Goal: Task Accomplishment & Management: Complete application form

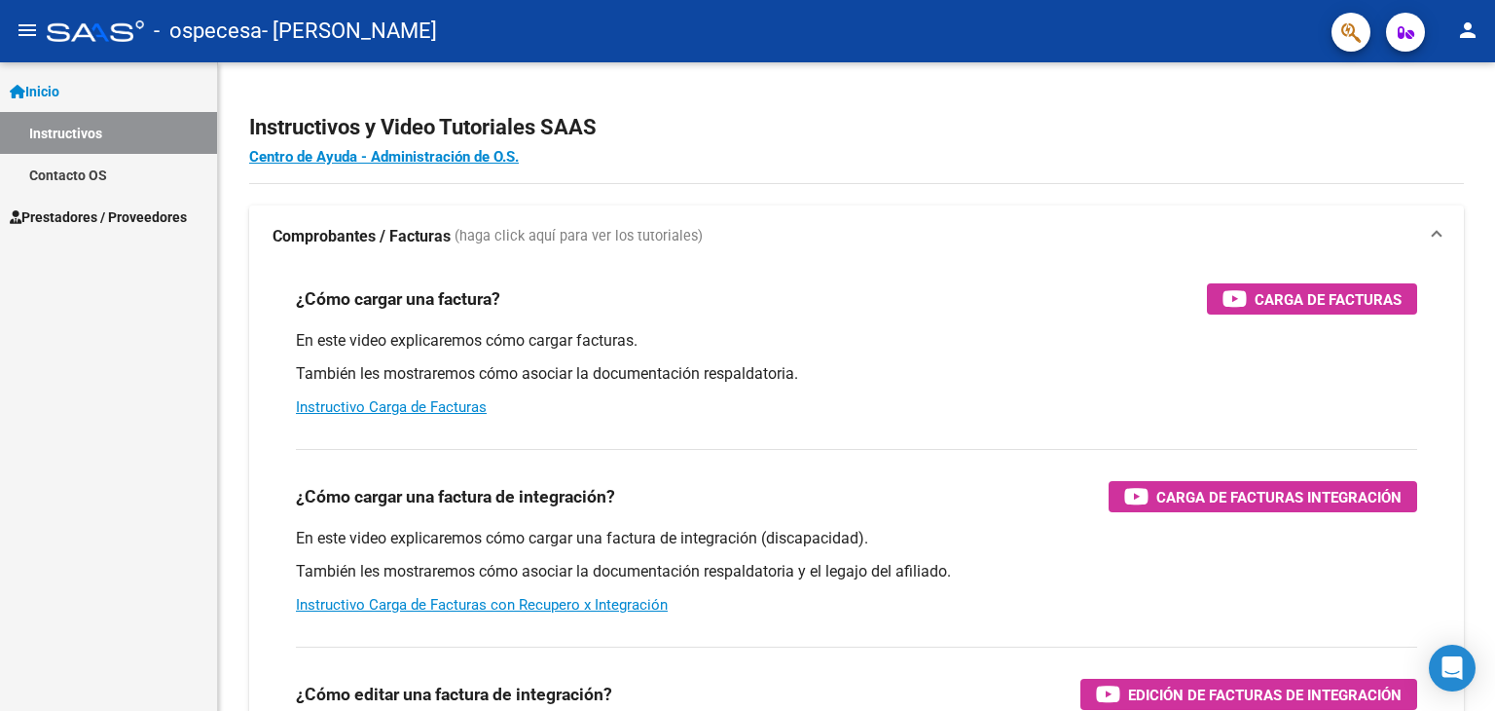
click at [115, 215] on span "Prestadores / Proveedores" at bounding box center [98, 216] width 177 height 21
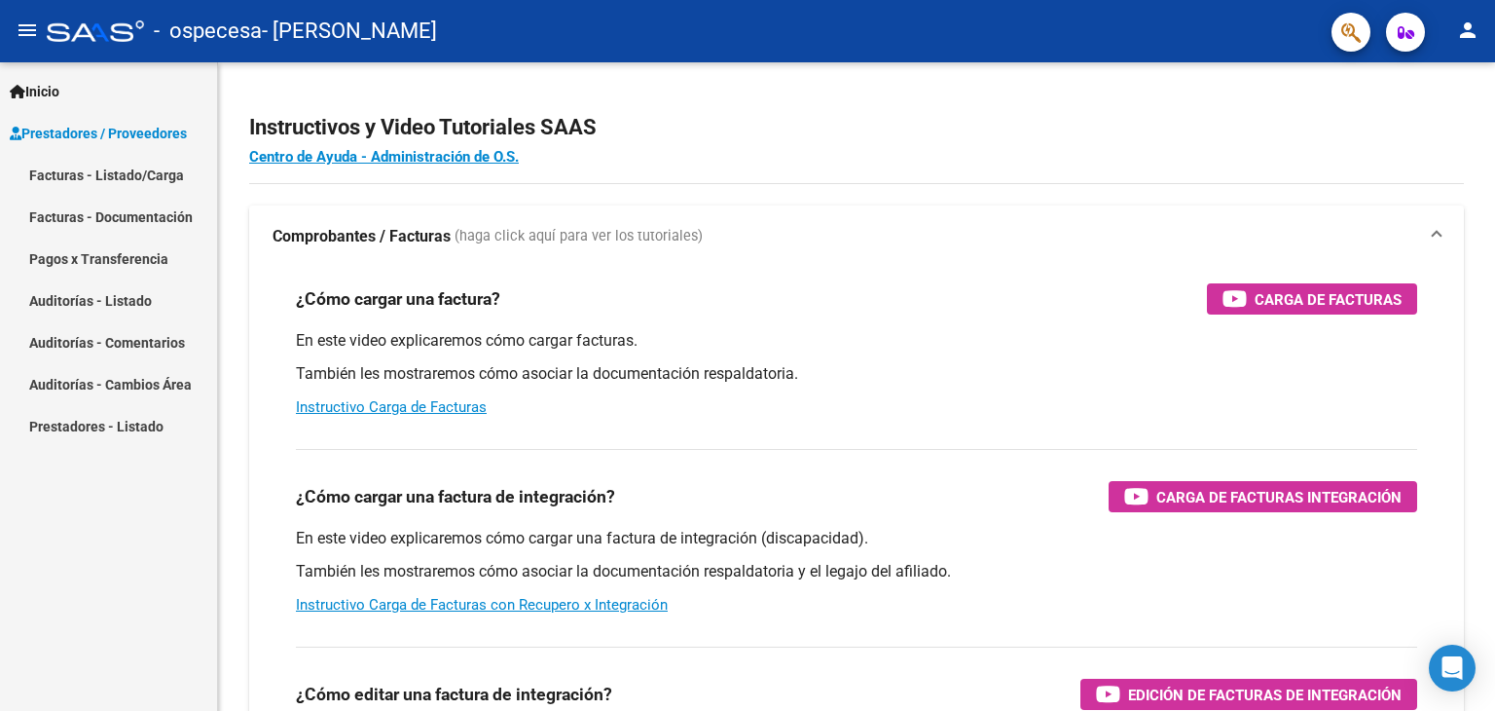
click at [101, 168] on link "Facturas - Listado/Carga" at bounding box center [108, 175] width 217 height 42
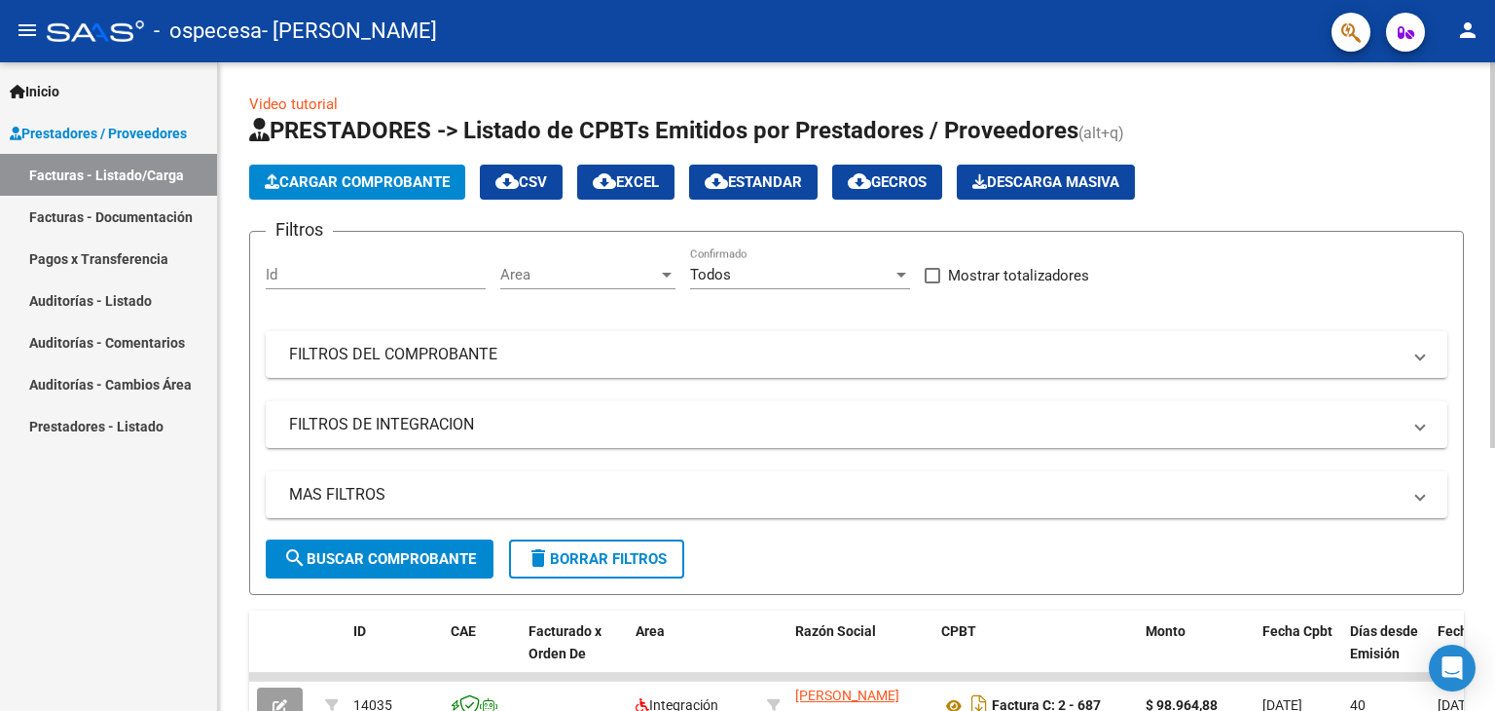
click at [397, 180] on span "Cargar Comprobante" at bounding box center [357, 182] width 185 height 18
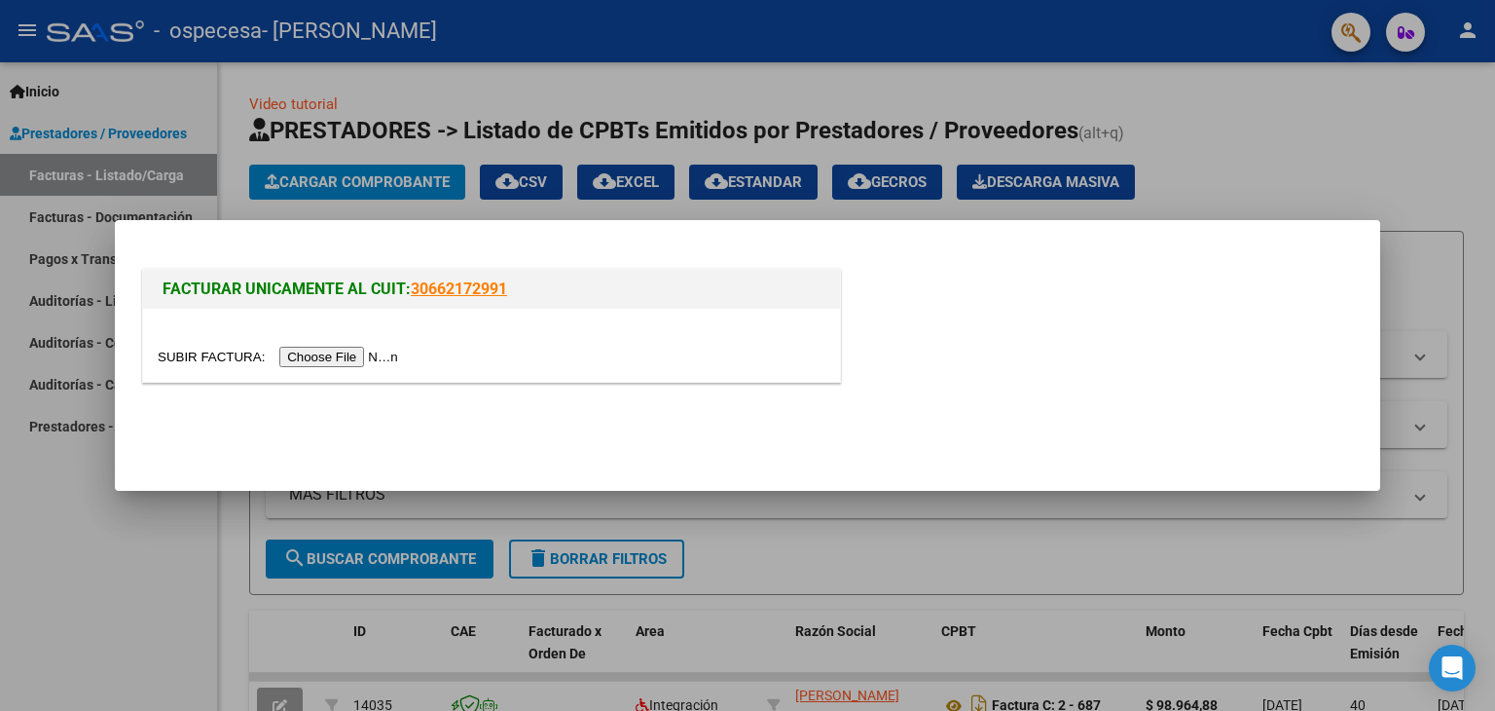
click at [347, 352] on input "file" at bounding box center [281, 357] width 246 height 20
click at [384, 356] on input "file" at bounding box center [281, 357] width 246 height 20
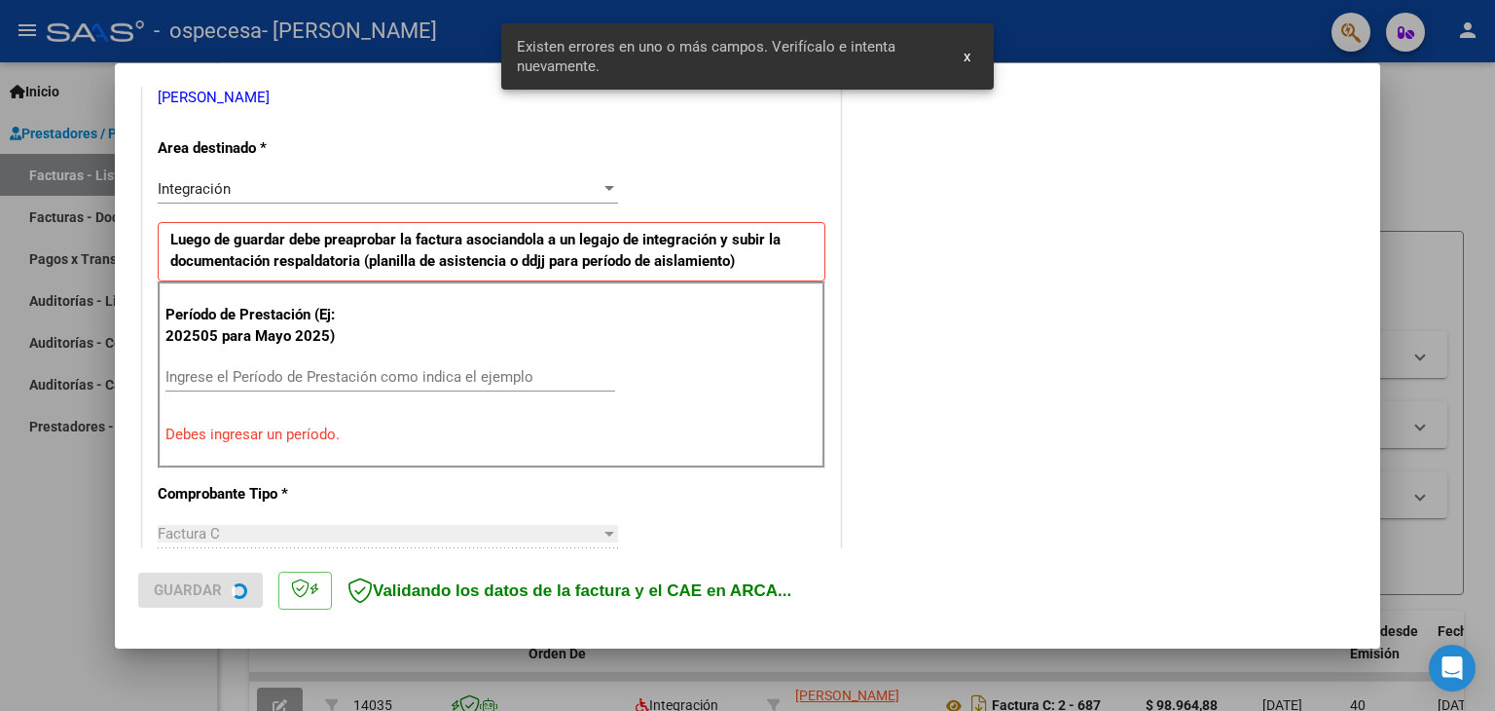
scroll to position [409, 0]
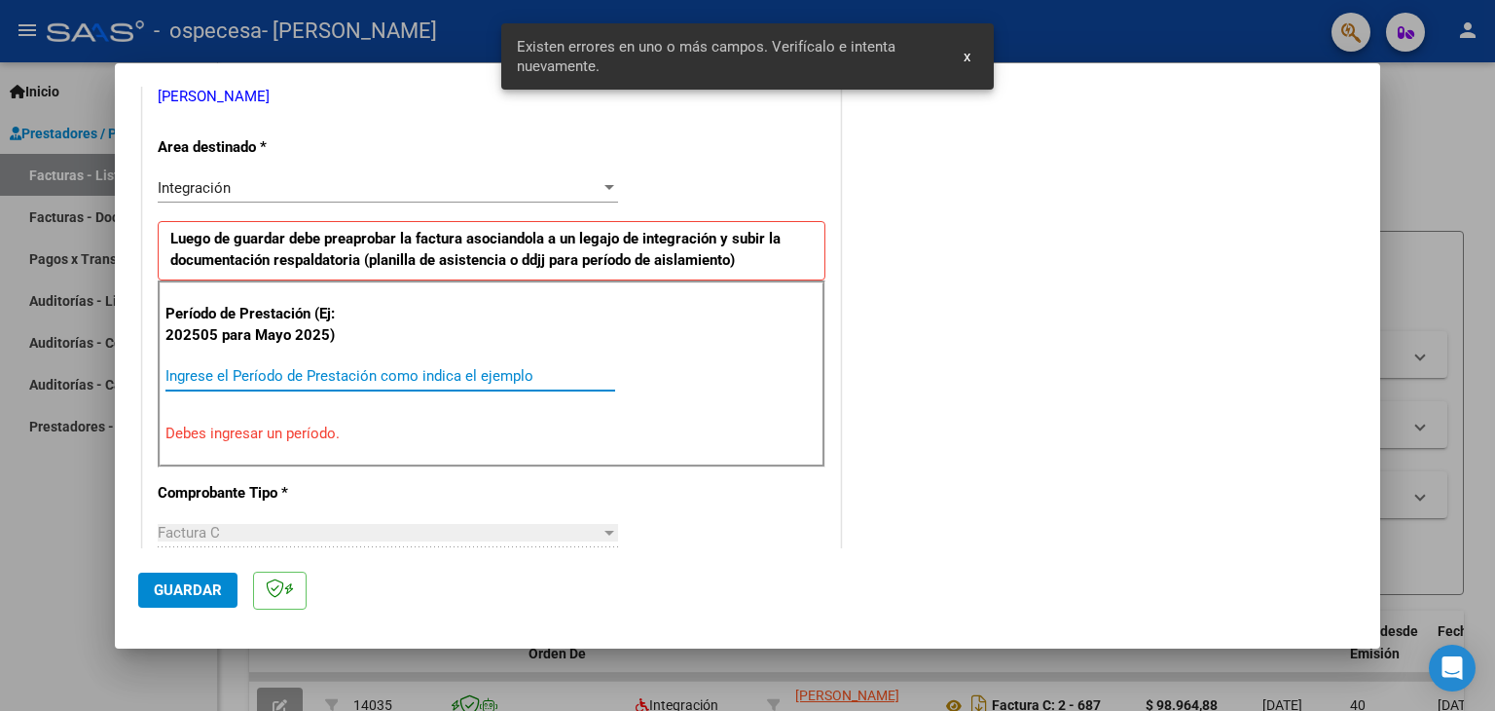
click at [286, 379] on input "Ingrese el Período de Prestación como indica el ejemplo" at bounding box center [390, 376] width 450 height 18
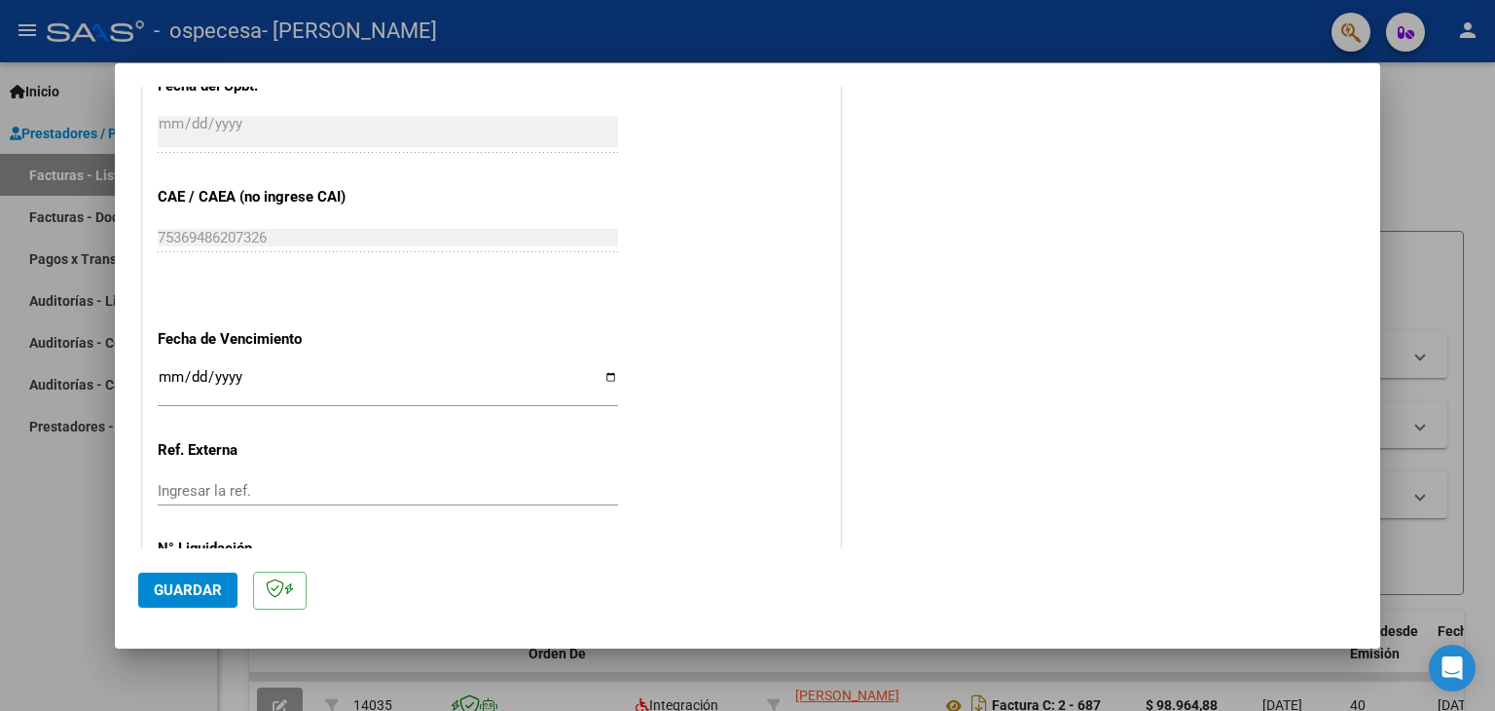
scroll to position [1249, 0]
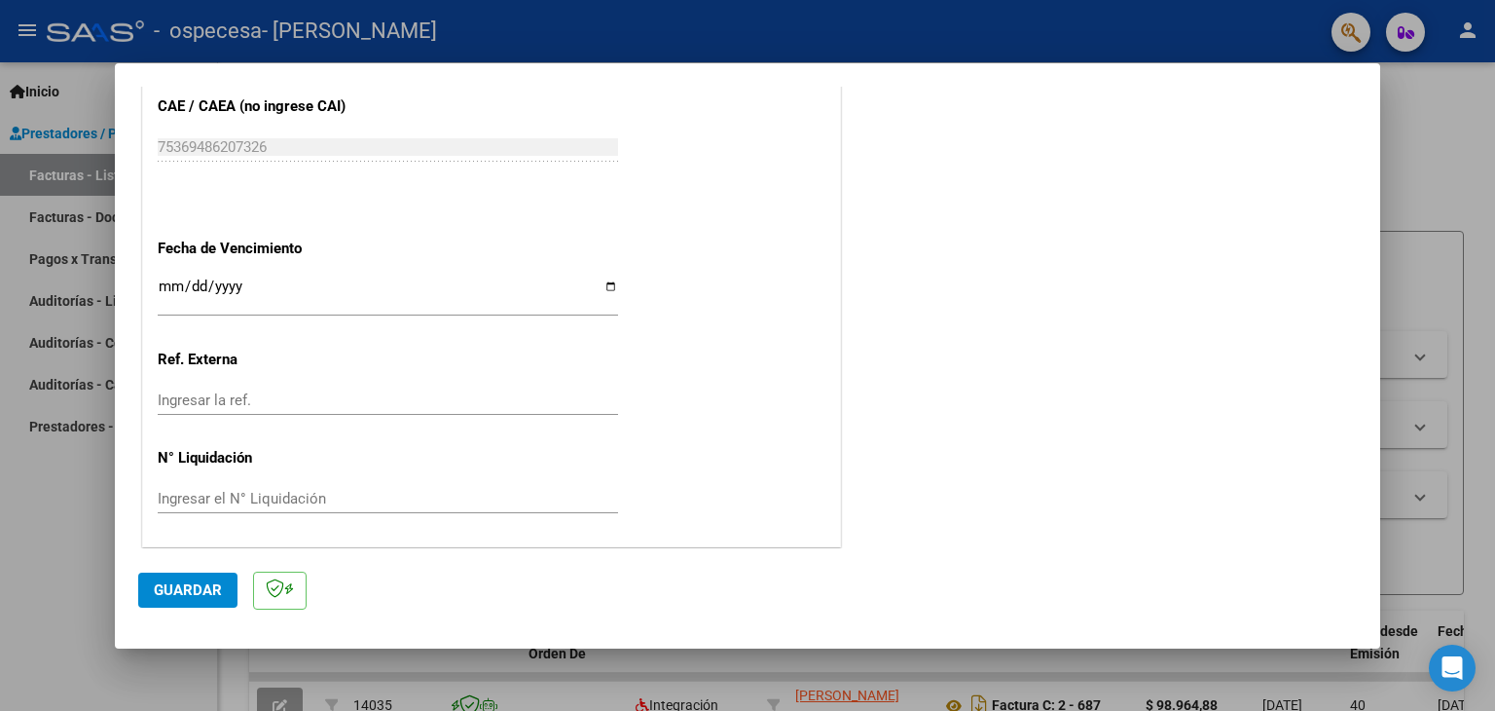
type input "202508"
click at [195, 287] on input "Ingresar la fecha" at bounding box center [388, 293] width 460 height 31
click at [176, 275] on div "Ingresar la fecha" at bounding box center [388, 296] width 460 height 42
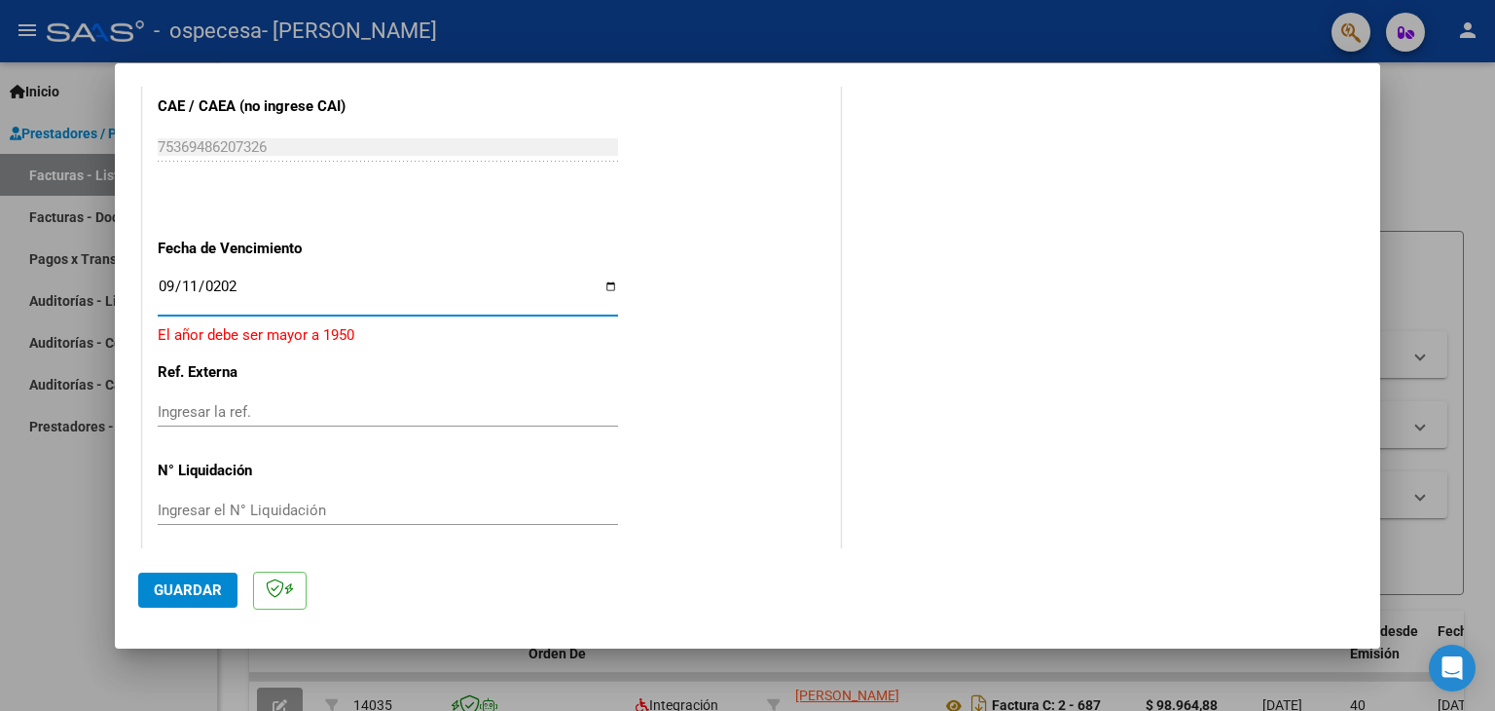
type input "[DATE]"
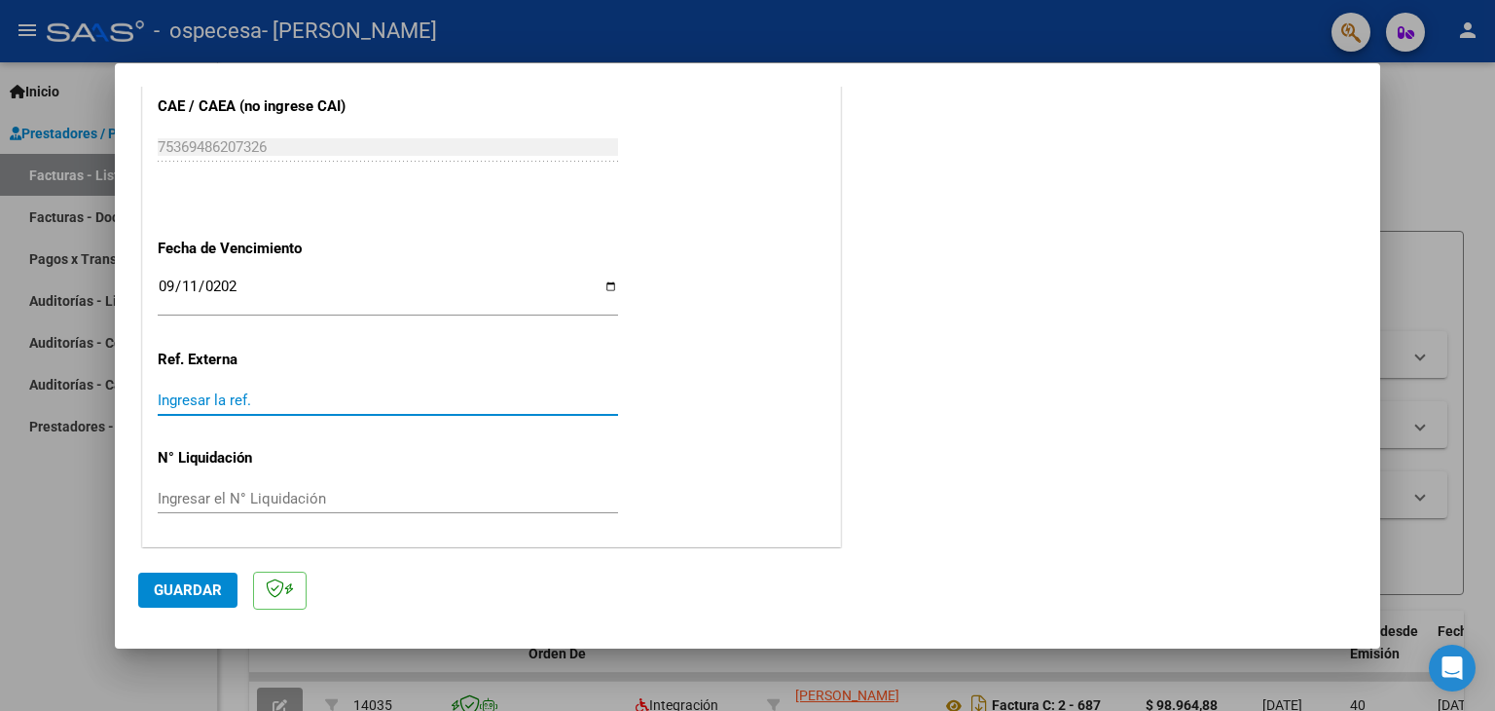
click at [252, 391] on input "Ingresar la ref." at bounding box center [388, 400] width 460 height 18
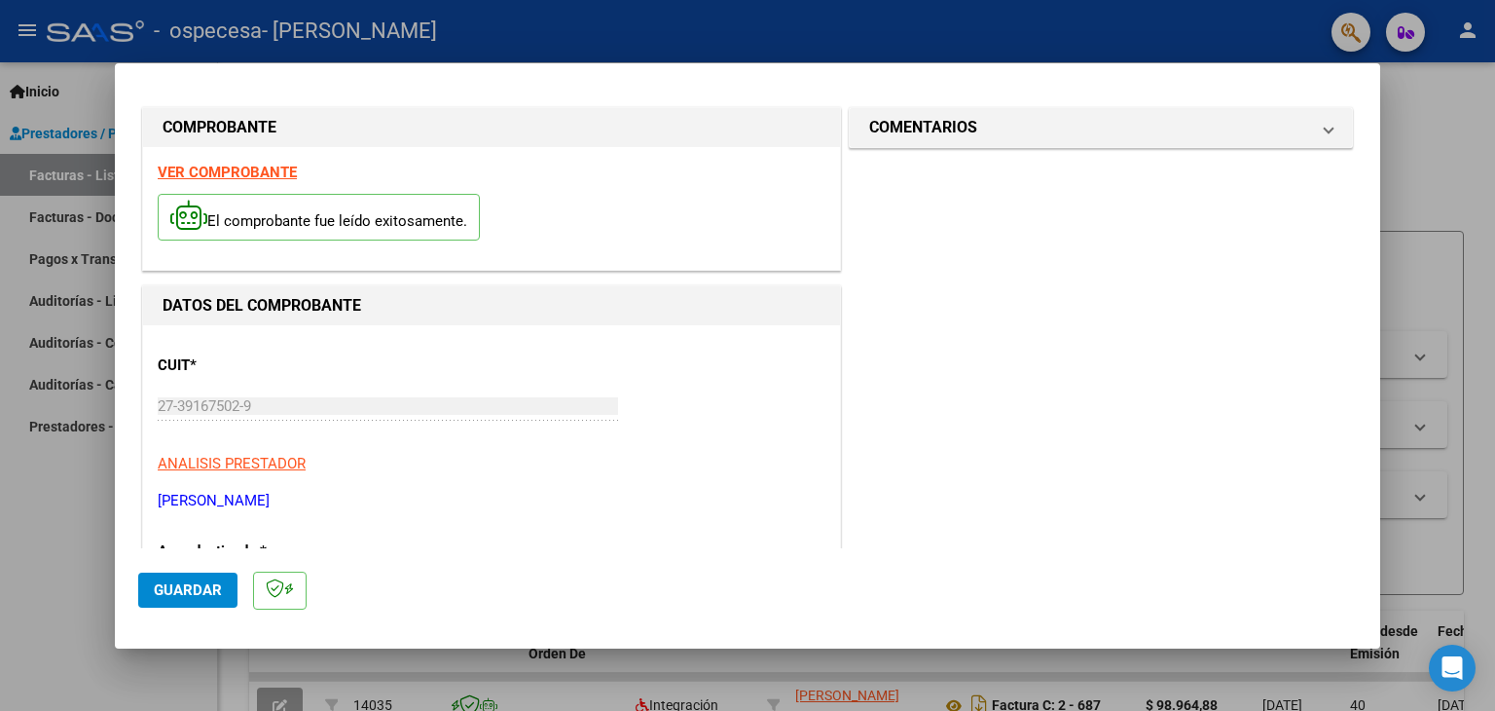
scroll to position [0, 0]
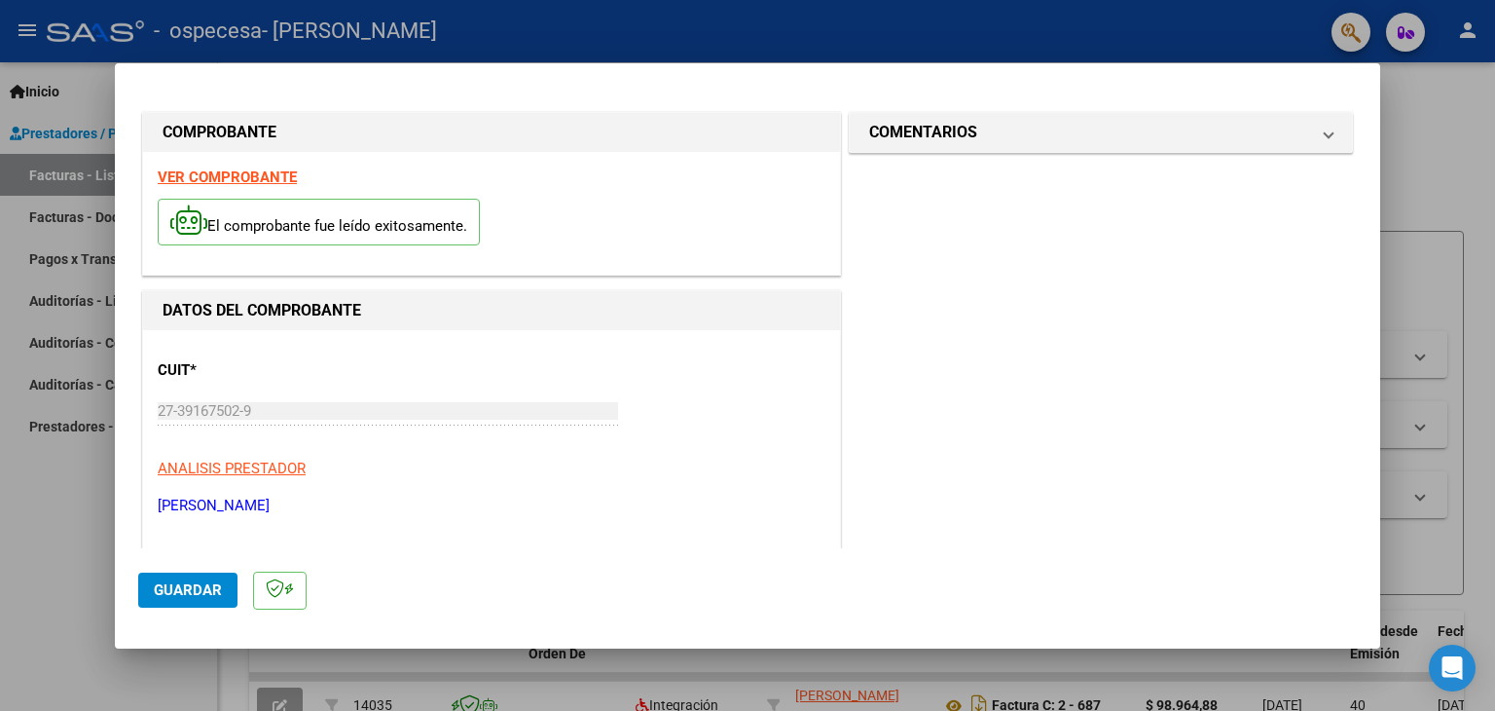
click at [184, 581] on span "Guardar" at bounding box center [188, 590] width 68 height 18
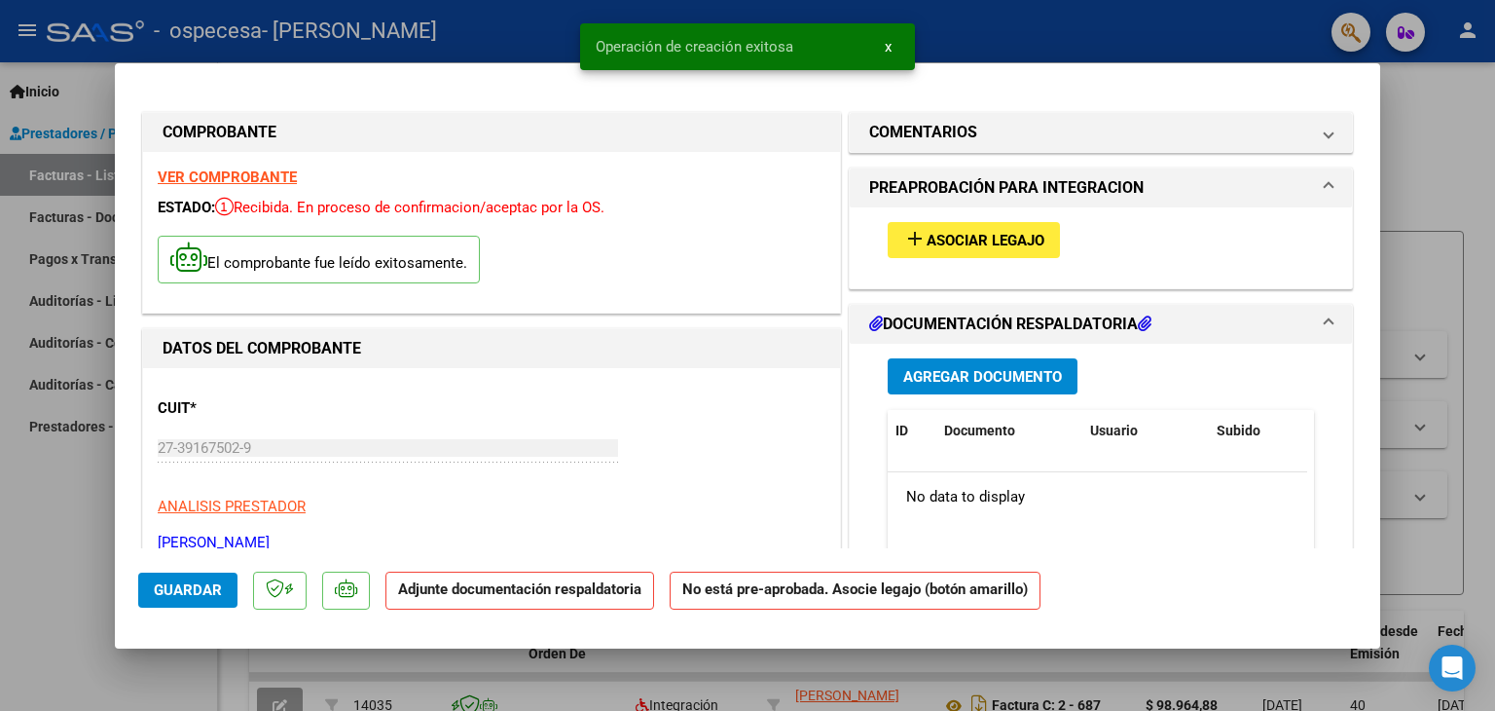
click at [1020, 238] on span "Asociar Legajo" at bounding box center [986, 241] width 118 height 18
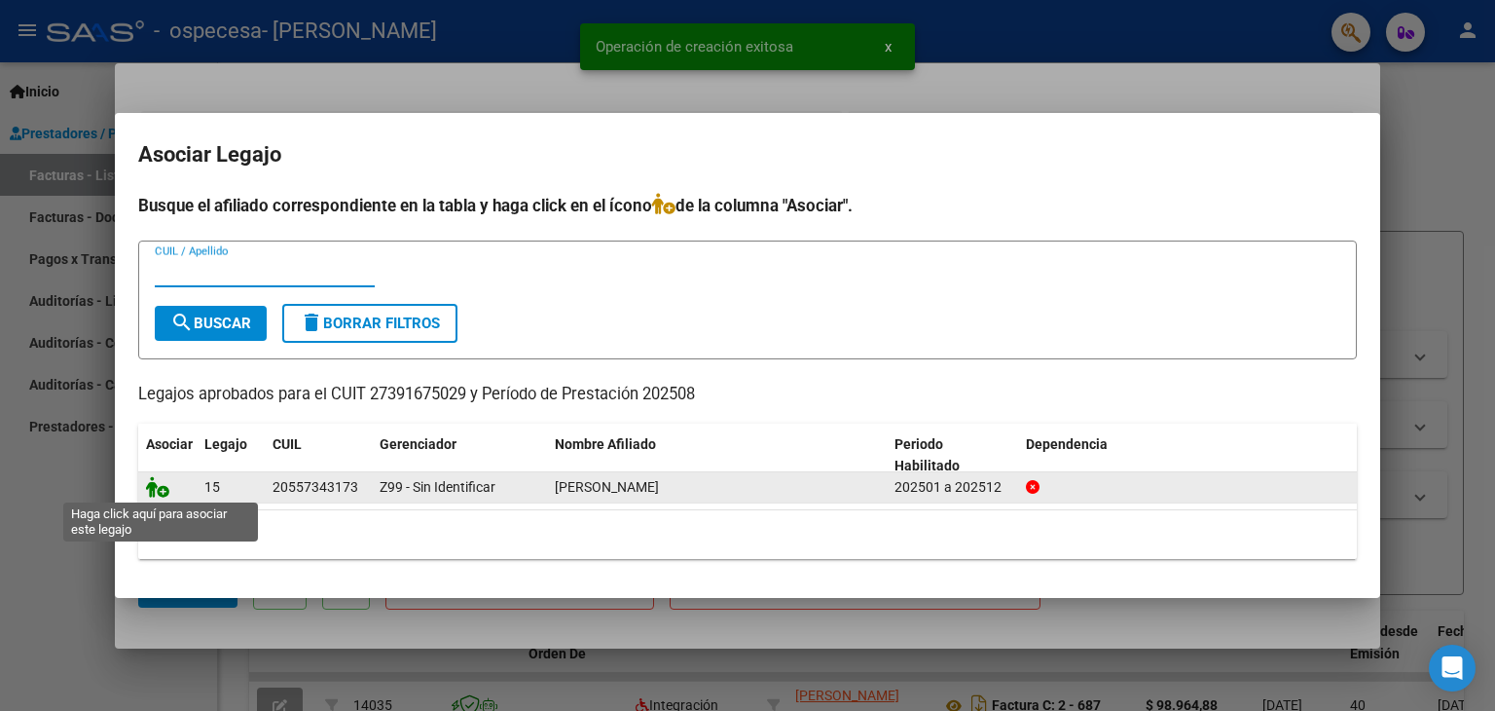
click at [159, 492] on icon at bounding box center [157, 486] width 23 height 21
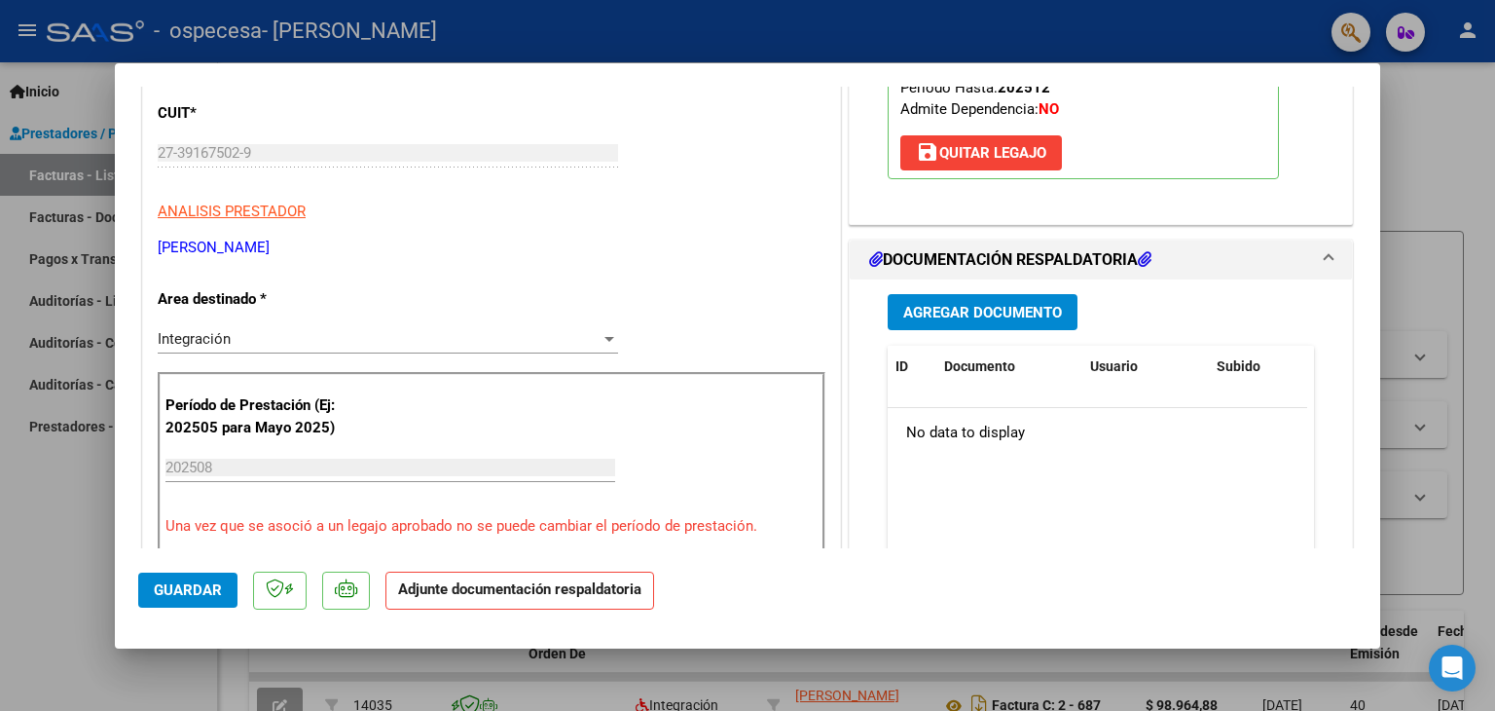
scroll to position [292, 0]
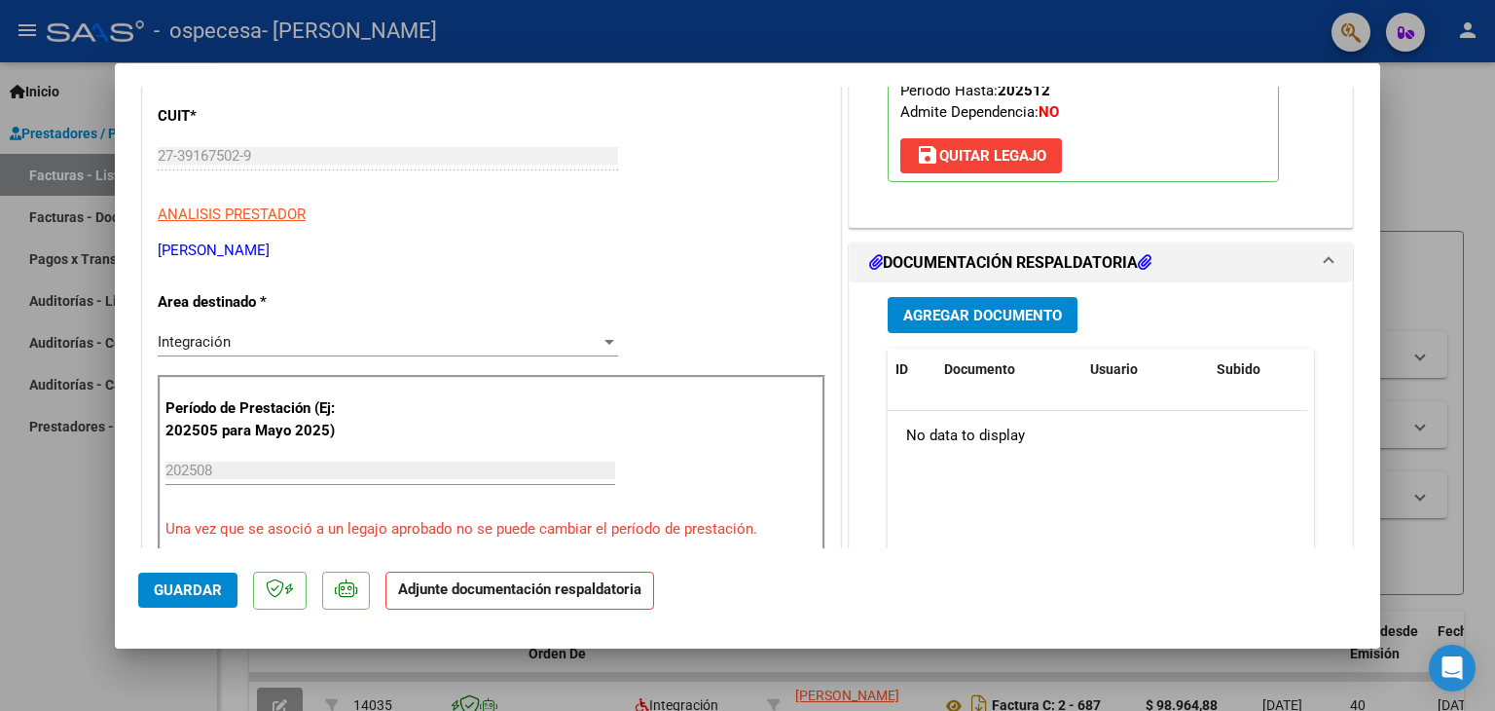
click at [1047, 315] on span "Agregar Documento" at bounding box center [982, 316] width 159 height 18
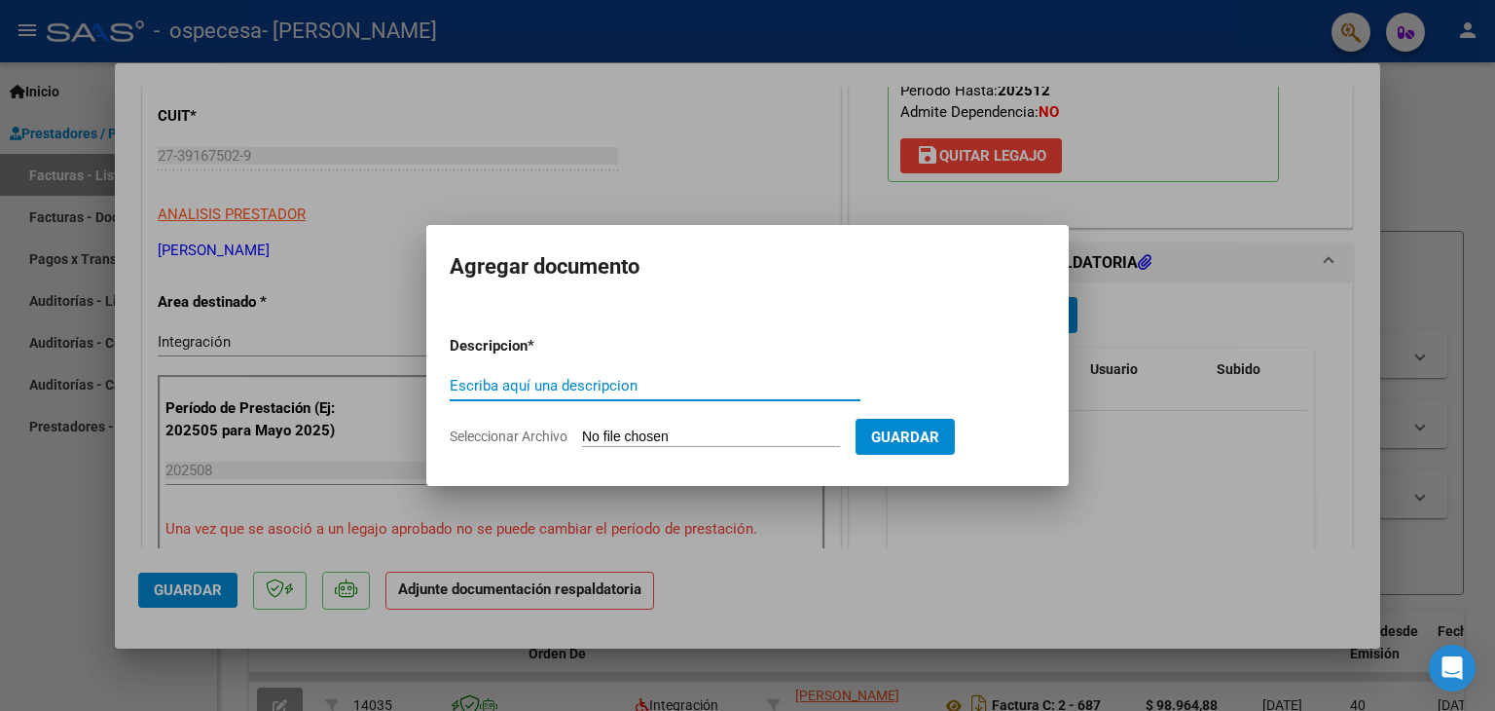
click at [589, 383] on input "Escriba aquí una descripcion" at bounding box center [655, 386] width 411 height 18
type input "PLANILLA DE ASISTENCIA AGOSTO"
click at [721, 438] on input "Seleccionar Archivo" at bounding box center [711, 437] width 258 height 18
type input "C:\fakepath\yanfascia [PERSON_NAME] 08.pdf"
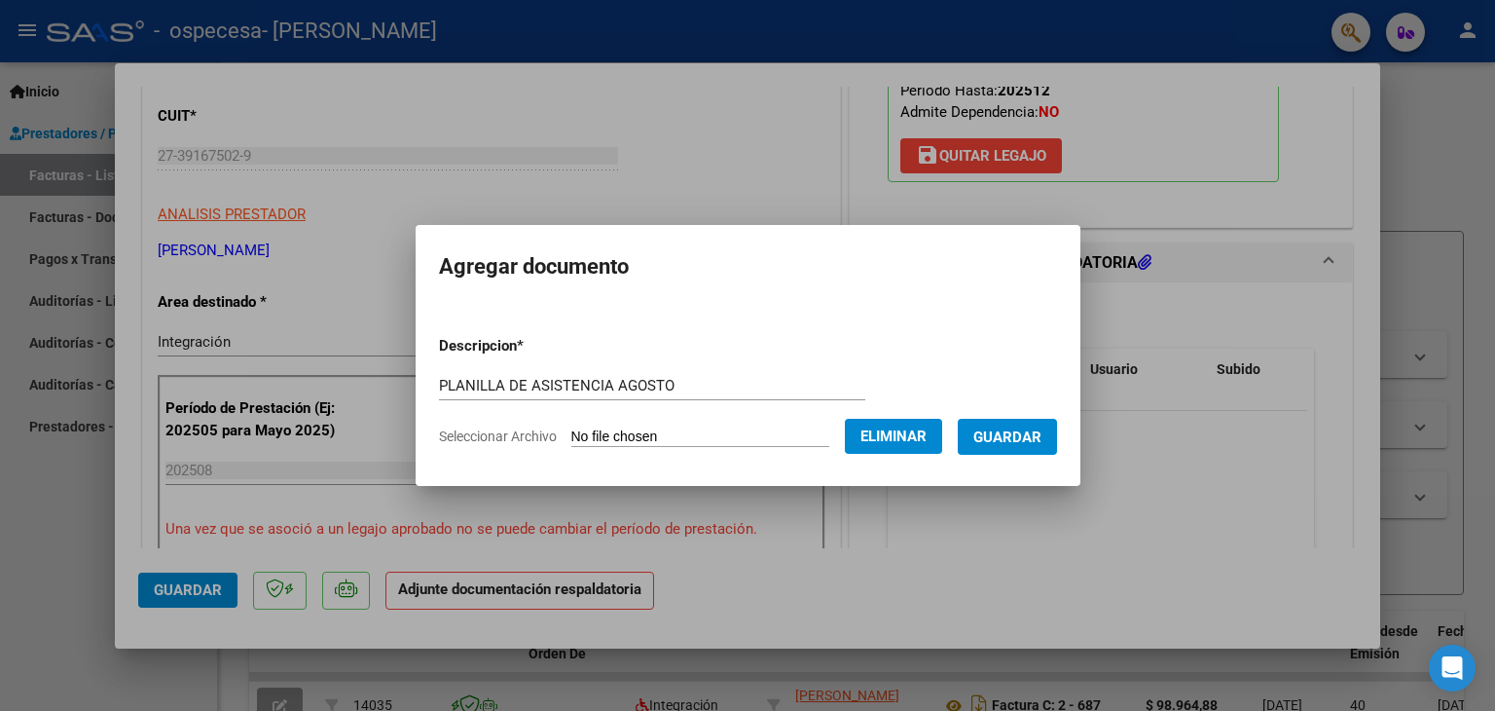
click at [1020, 440] on span "Guardar" at bounding box center [1007, 437] width 68 height 18
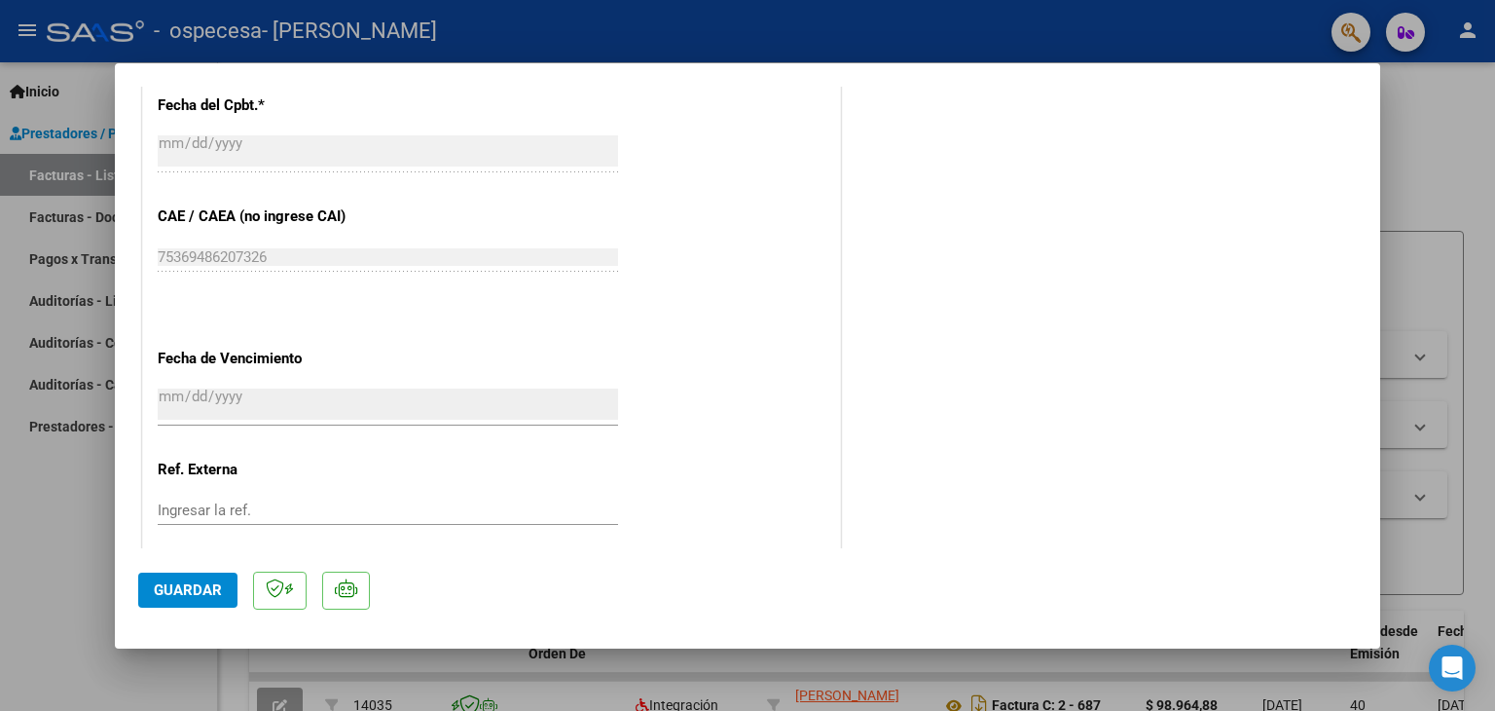
scroll to position [1278, 0]
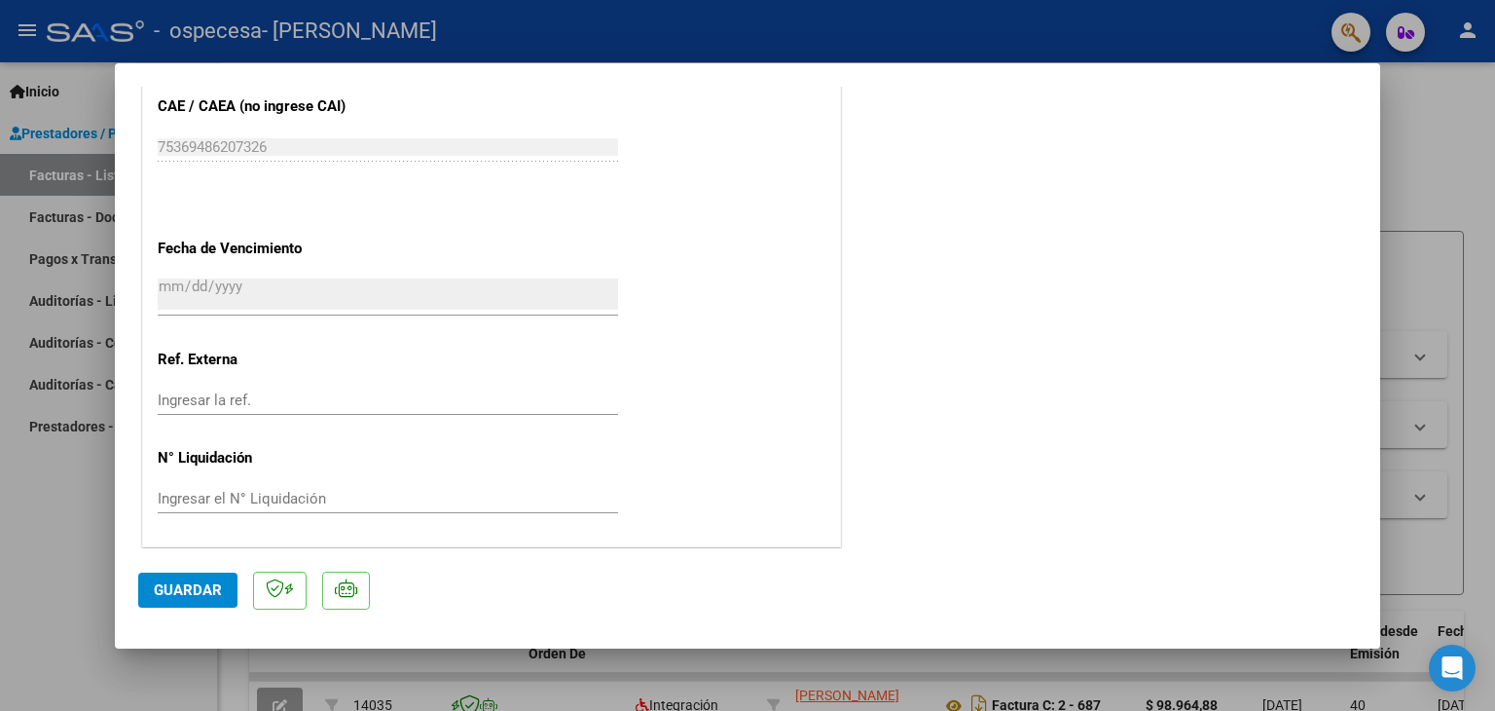
click at [190, 601] on button "Guardar" at bounding box center [187, 589] width 99 height 35
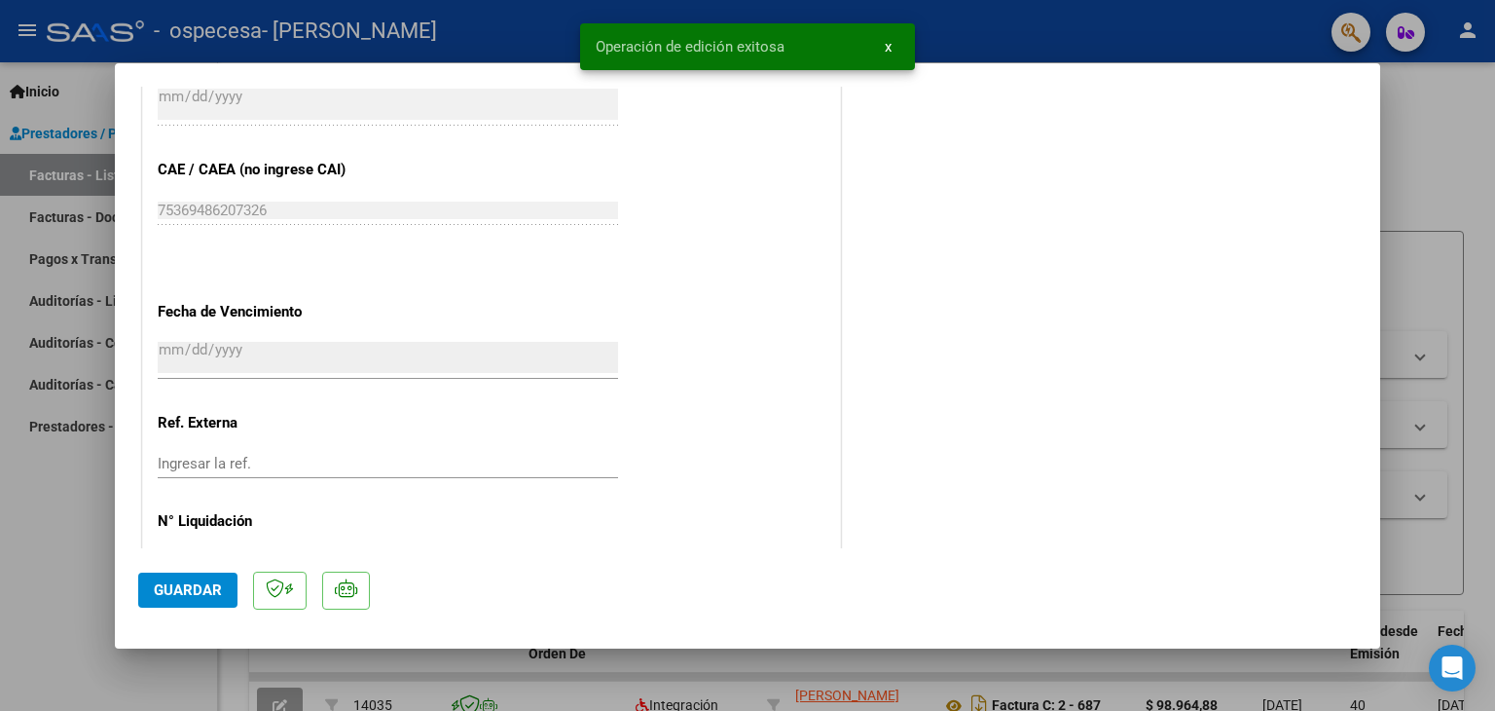
scroll to position [1181, 0]
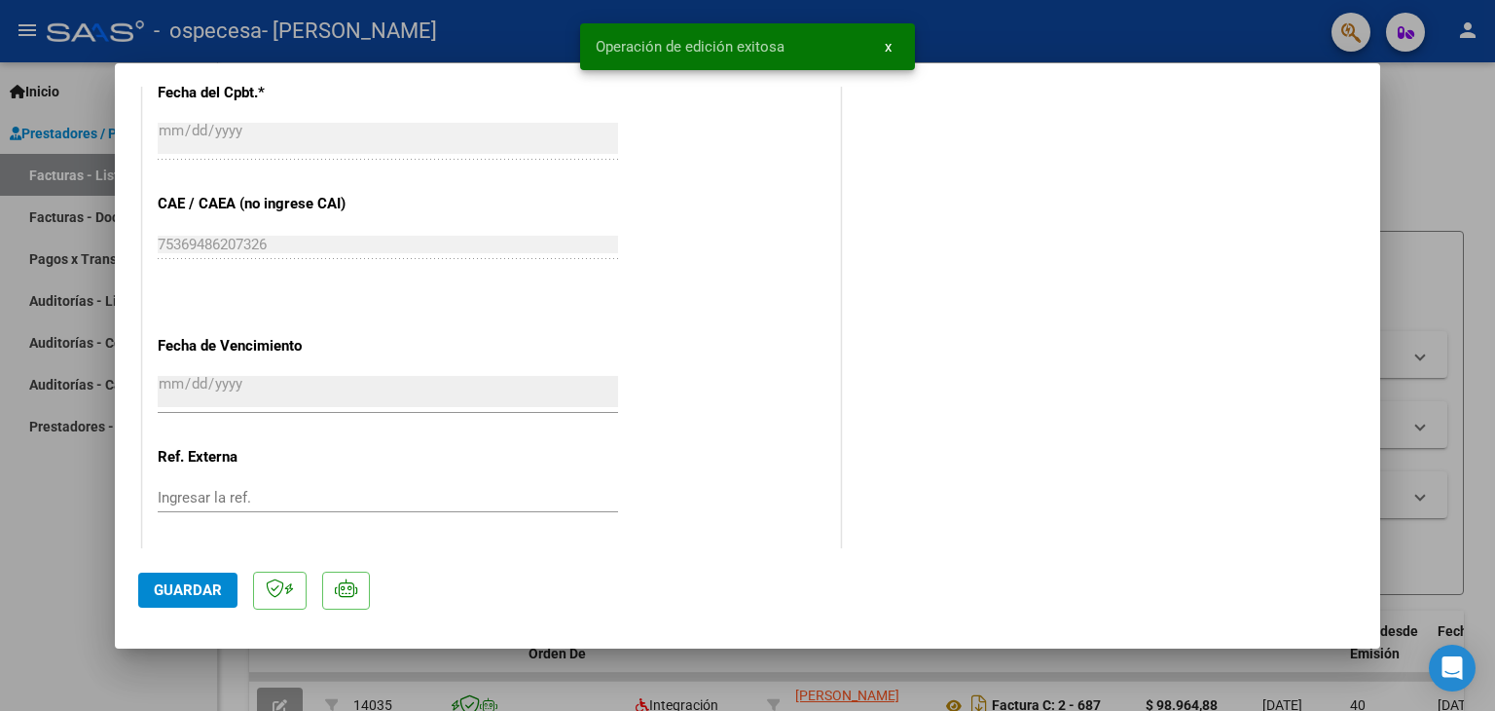
click at [1440, 133] on div at bounding box center [747, 355] width 1495 height 711
type input "$ 0,00"
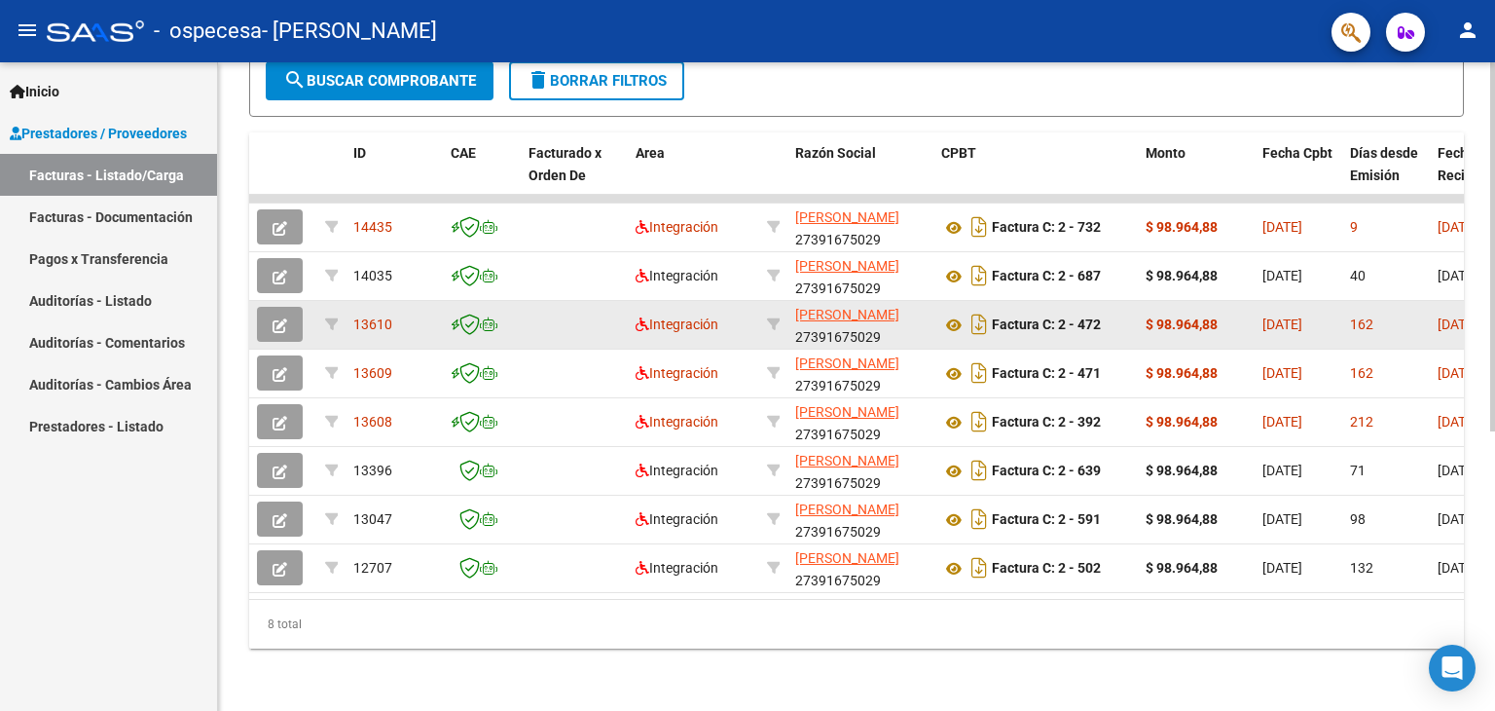
scroll to position [296, 0]
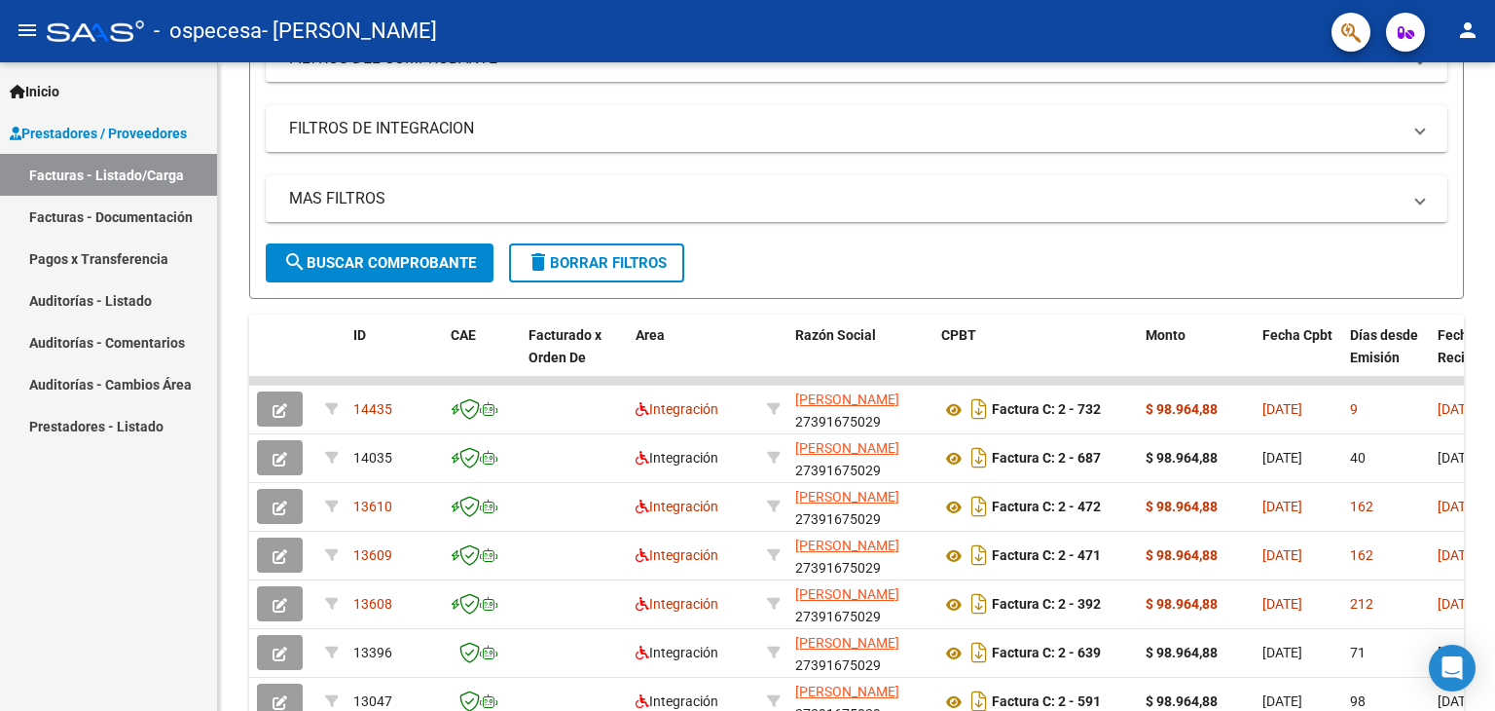
click at [125, 249] on link "Pagos x Transferencia" at bounding box center [108, 259] width 217 height 42
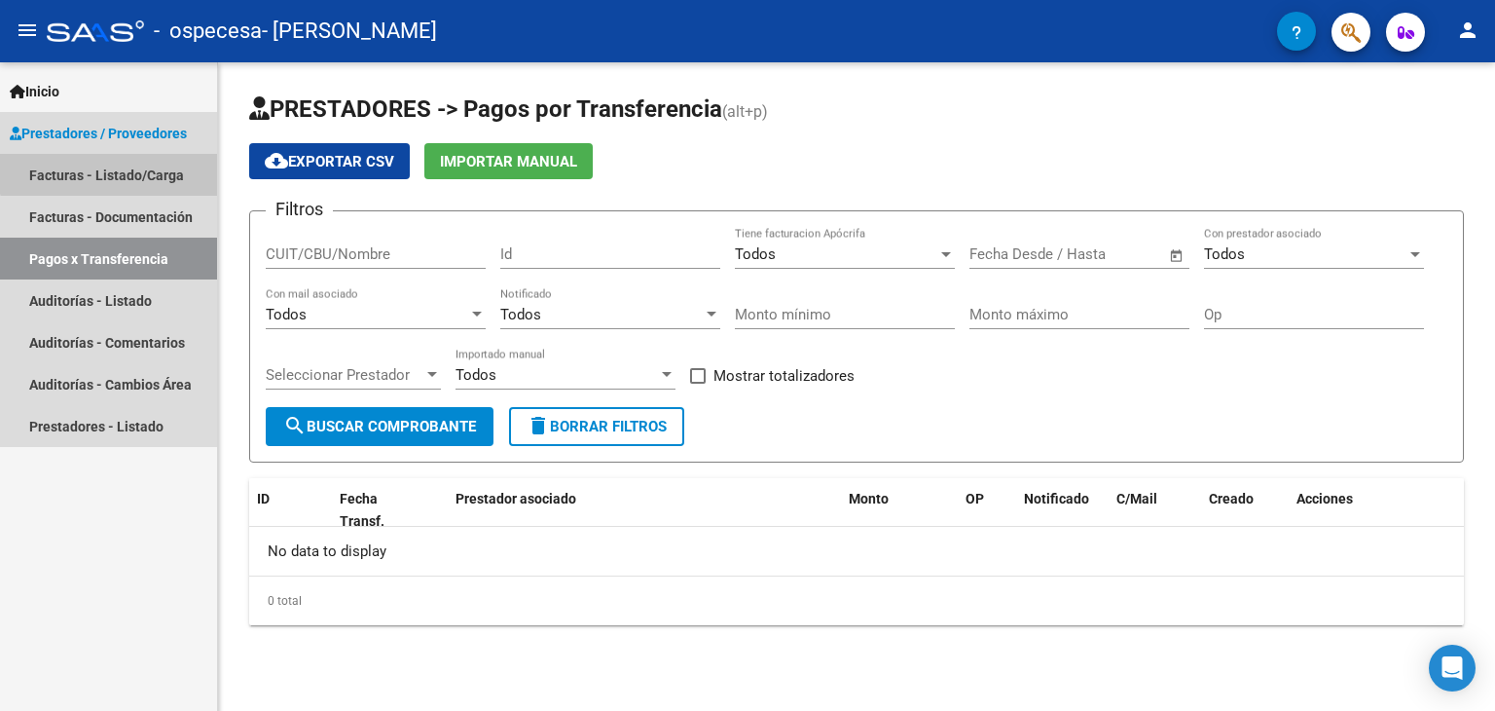
click at [111, 165] on link "Facturas - Listado/Carga" at bounding box center [108, 175] width 217 height 42
